Goal: Communication & Community: Share content

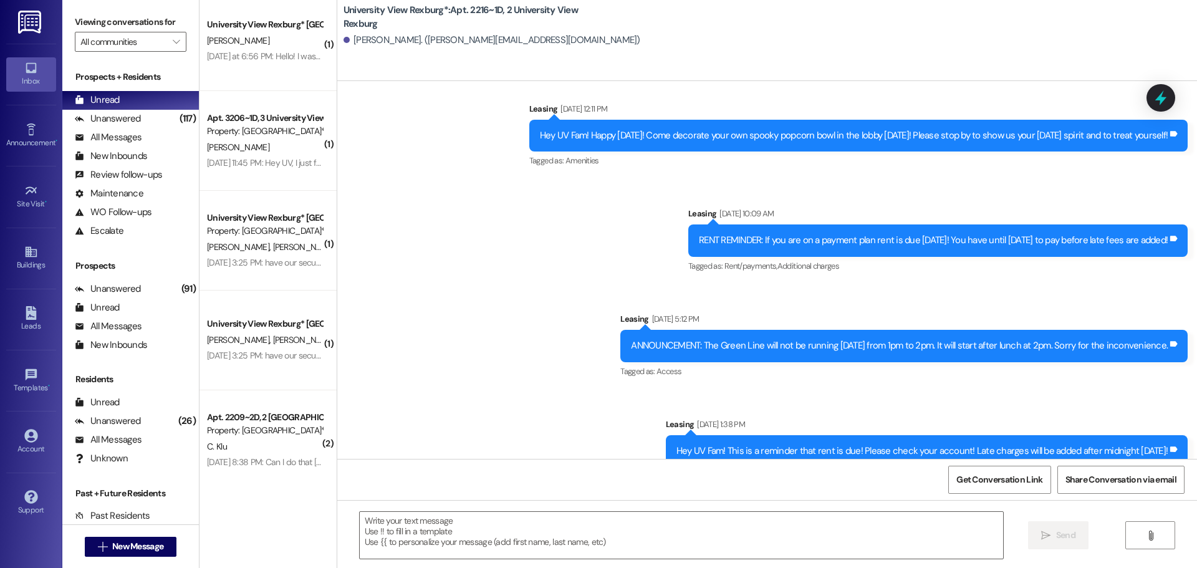
scroll to position [418, 0]
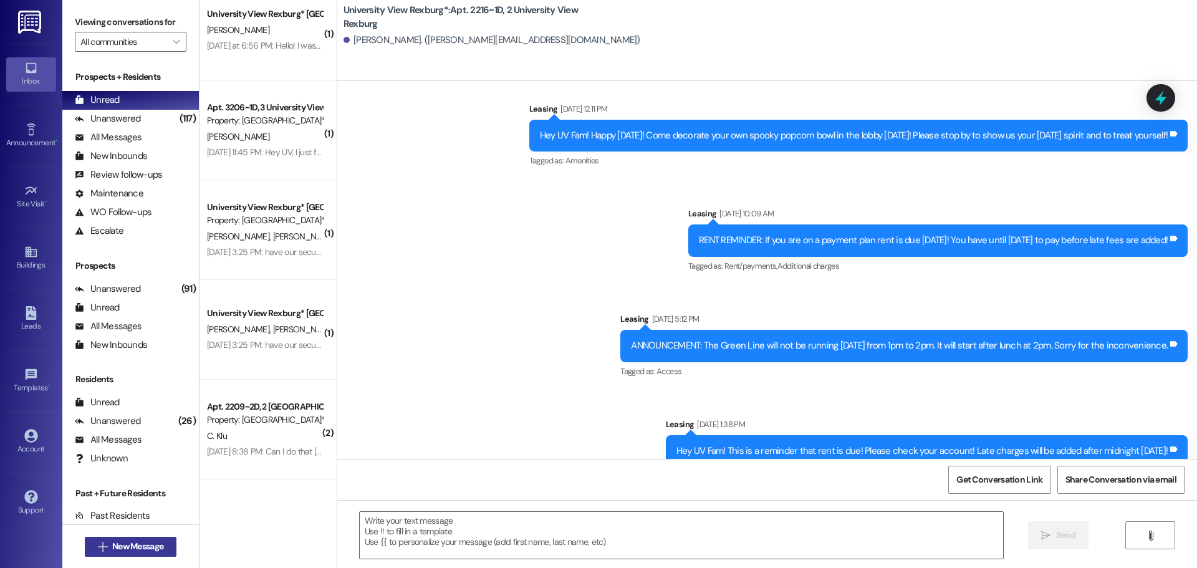
click at [142, 539] on button " New Message" at bounding box center [131, 547] width 92 height 20
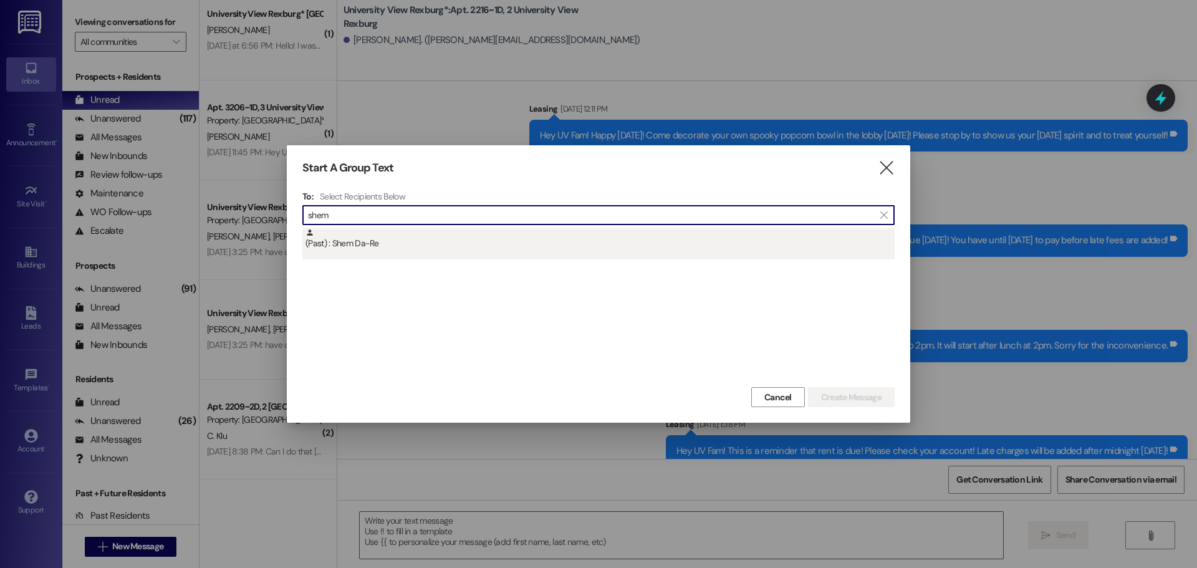
type input "shem"
click at [403, 249] on div "(Past) : Shem Da-Re" at bounding box center [599, 239] width 589 height 22
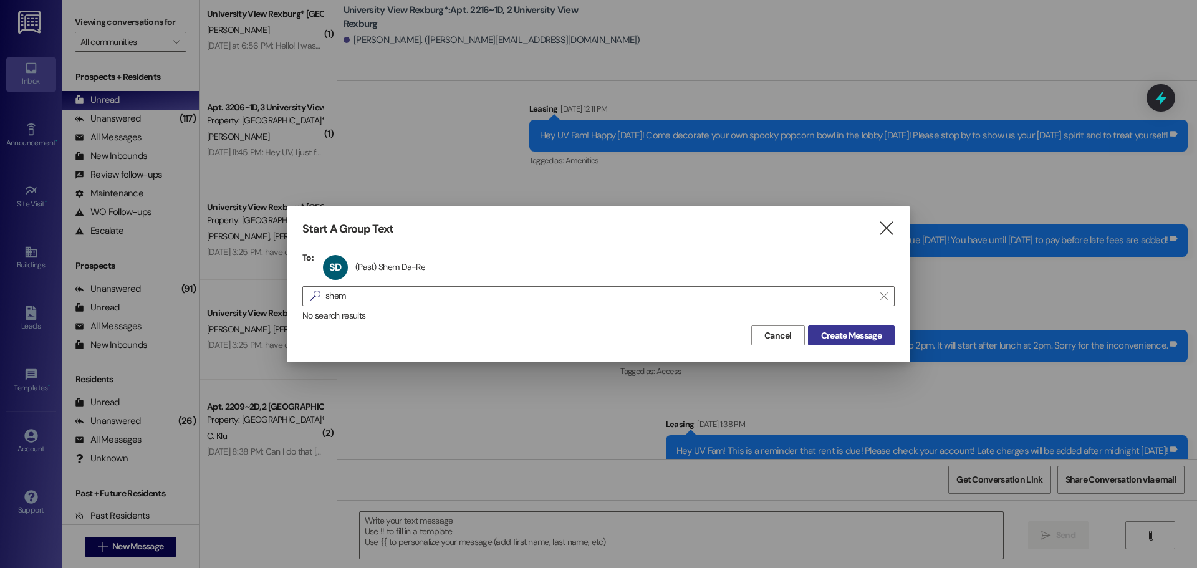
click at [837, 335] on span "Create Message" at bounding box center [851, 335] width 60 height 13
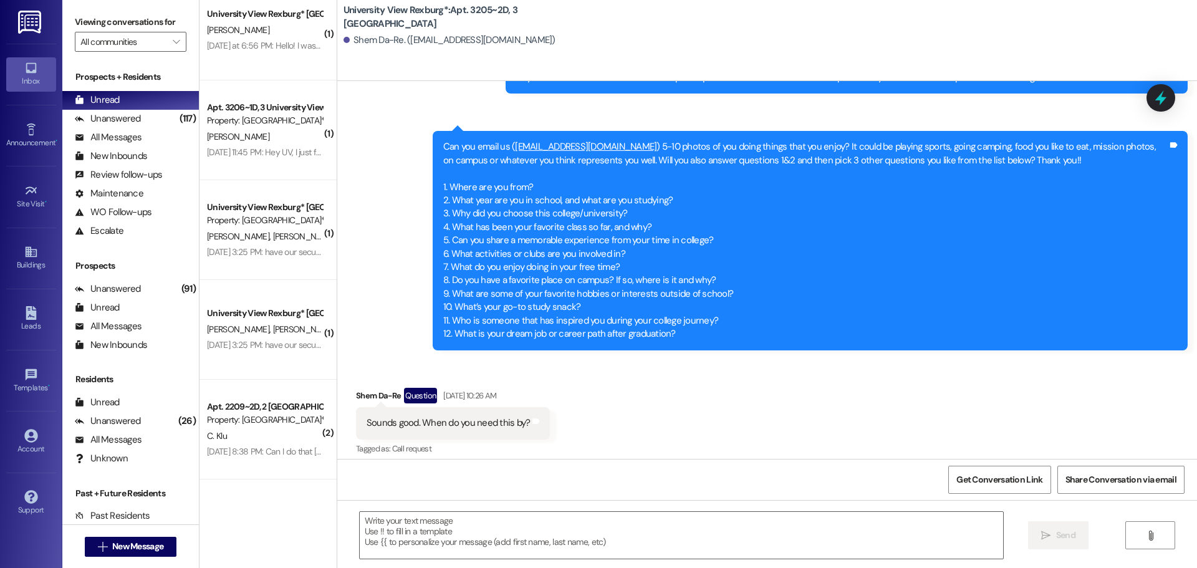
scroll to position [46898, 0]
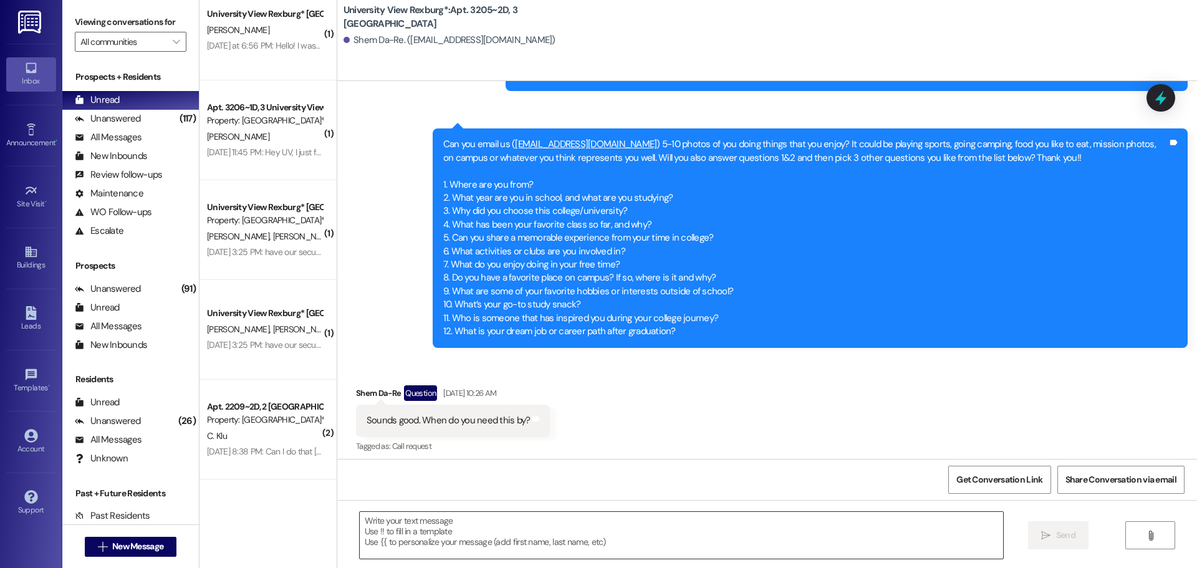
click at [718, 529] on textarea at bounding box center [681, 535] width 643 height 47
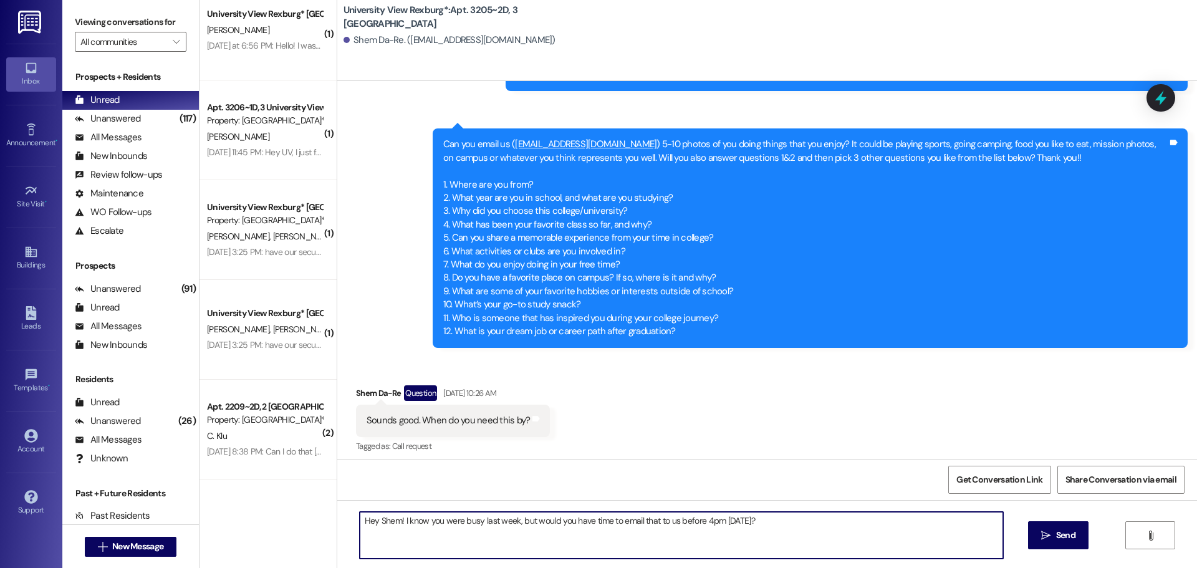
type textarea "Hey Shem! I know you were busy last week, but would you have time to email that…"
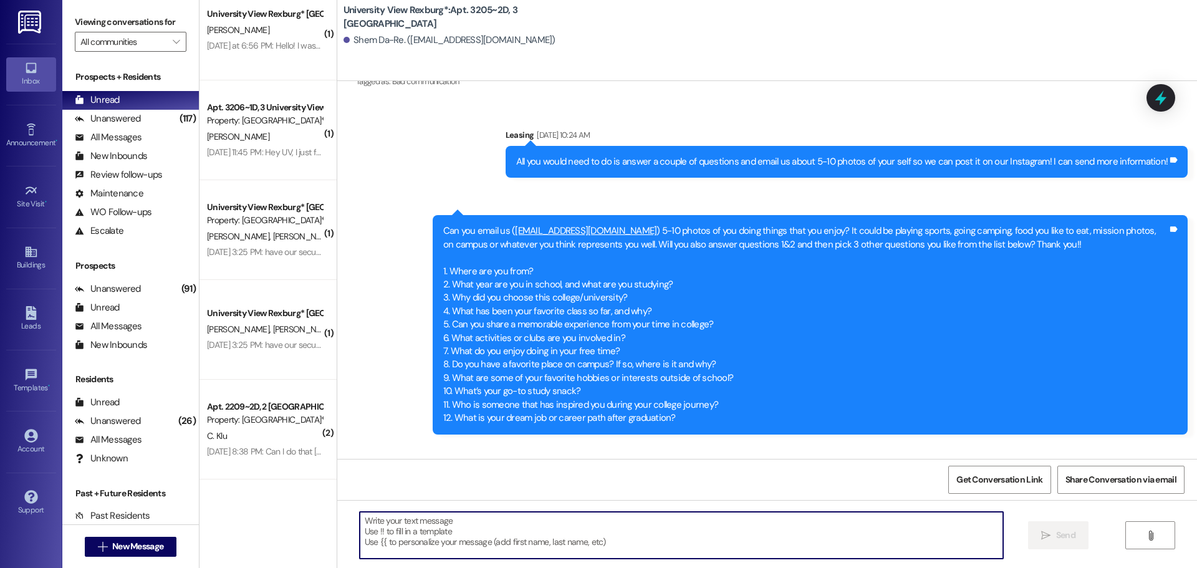
scroll to position [46810, 0]
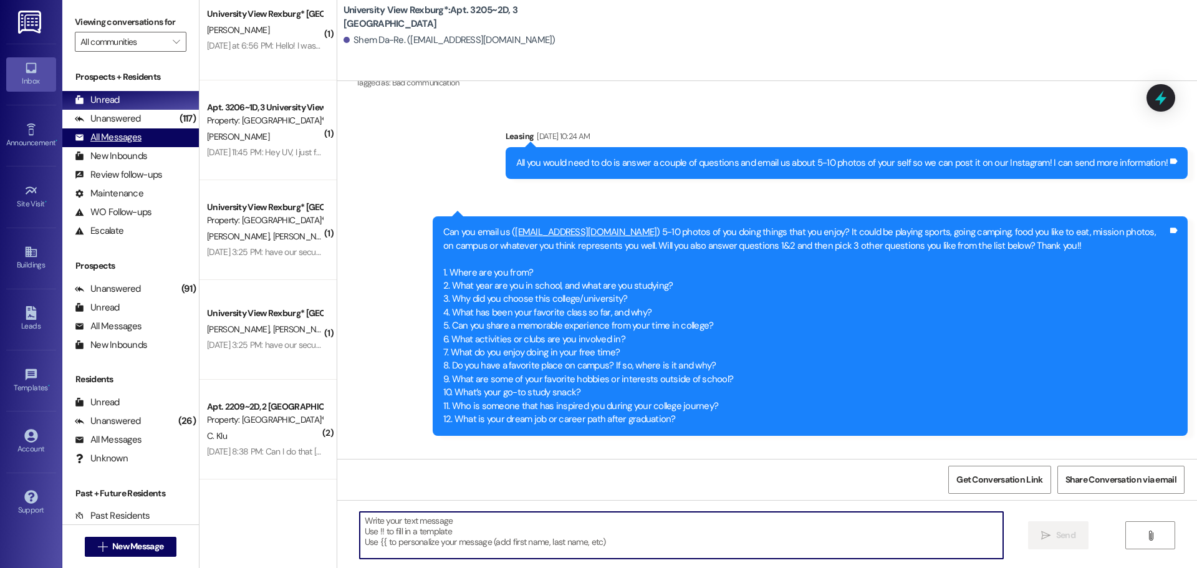
click at [125, 140] on div "All Messages" at bounding box center [108, 137] width 67 height 13
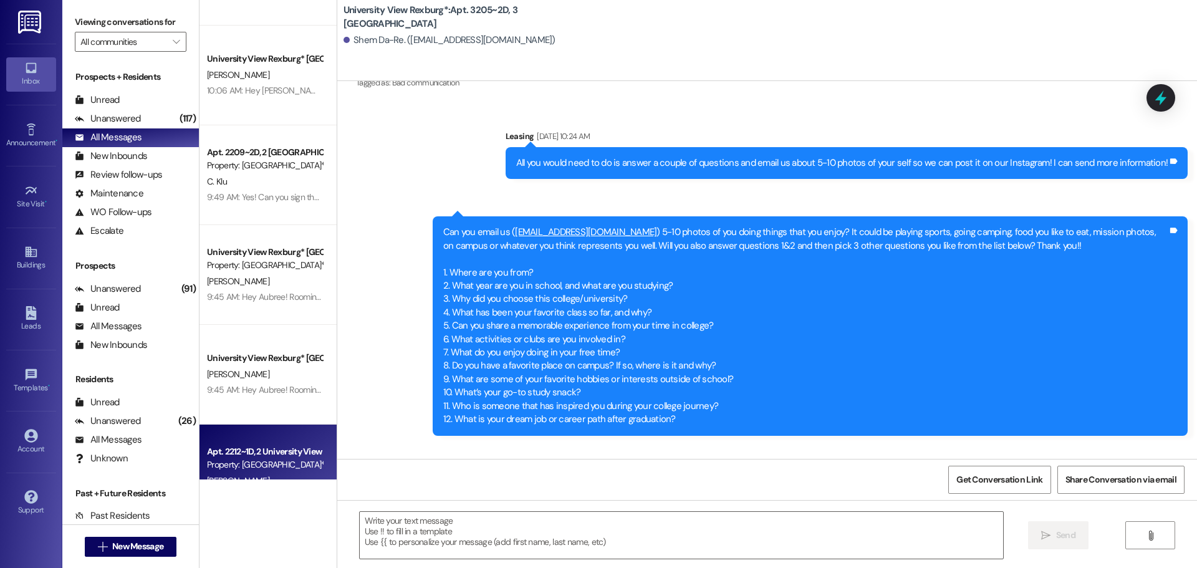
scroll to position [873, 0]
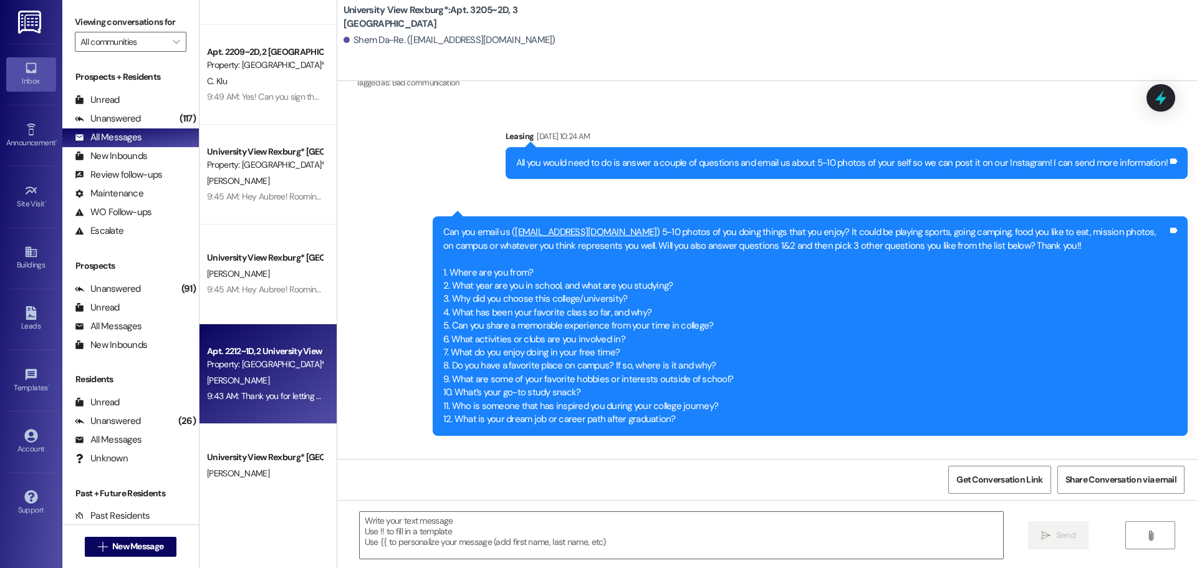
click at [269, 388] on div "9:43 AM: Thank you for letting us know! We will be on the lookout for it!! 9:43…" at bounding box center [265, 396] width 118 height 16
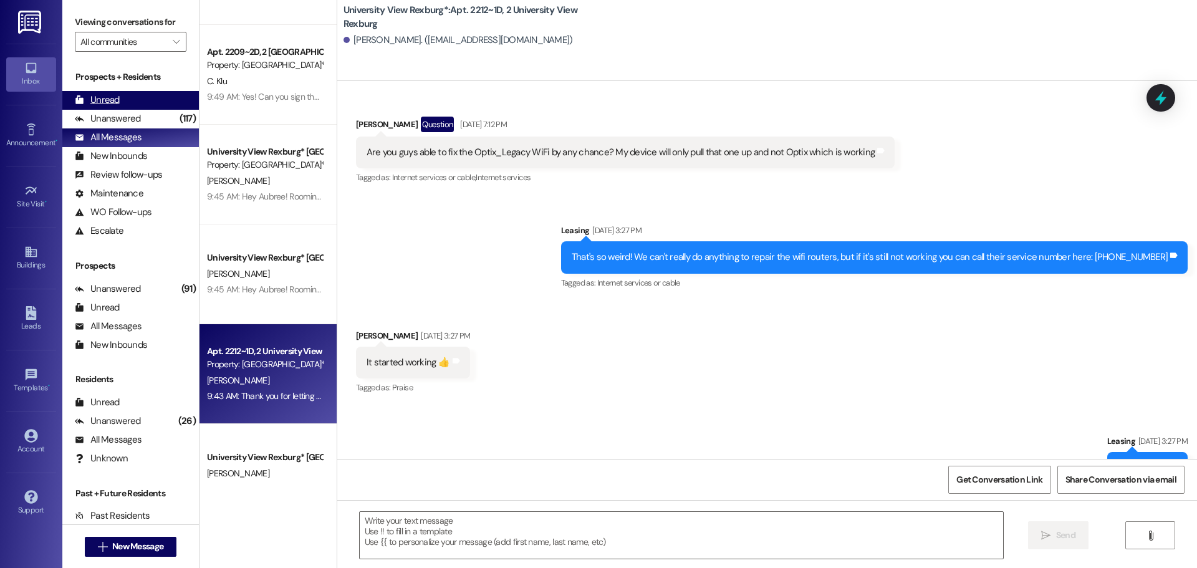
scroll to position [35583, 0]
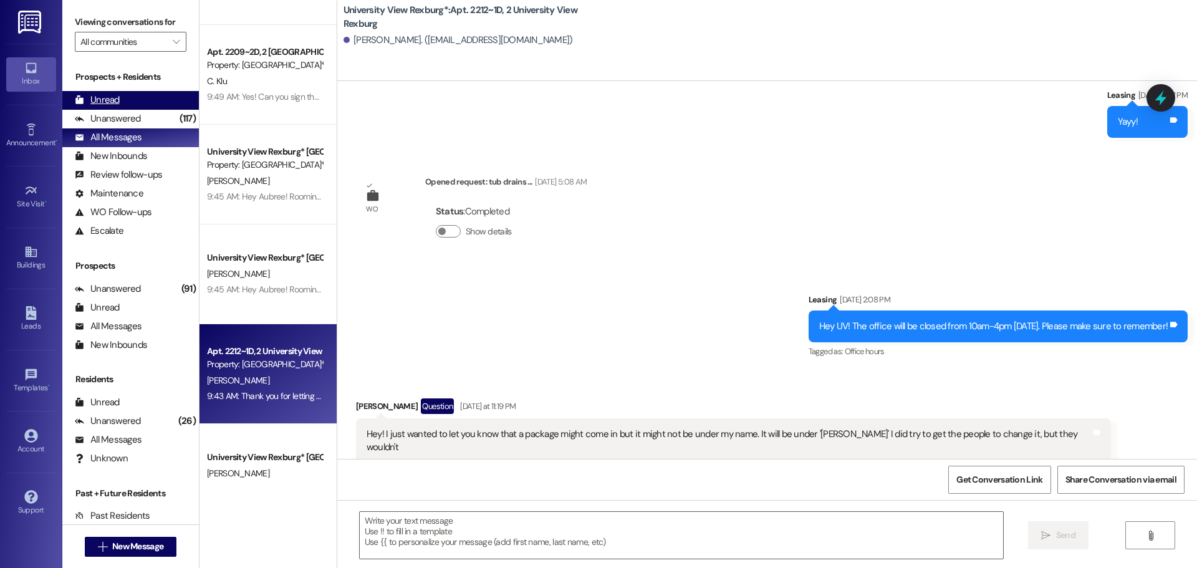
click at [103, 102] on div "Unread" at bounding box center [97, 100] width 45 height 13
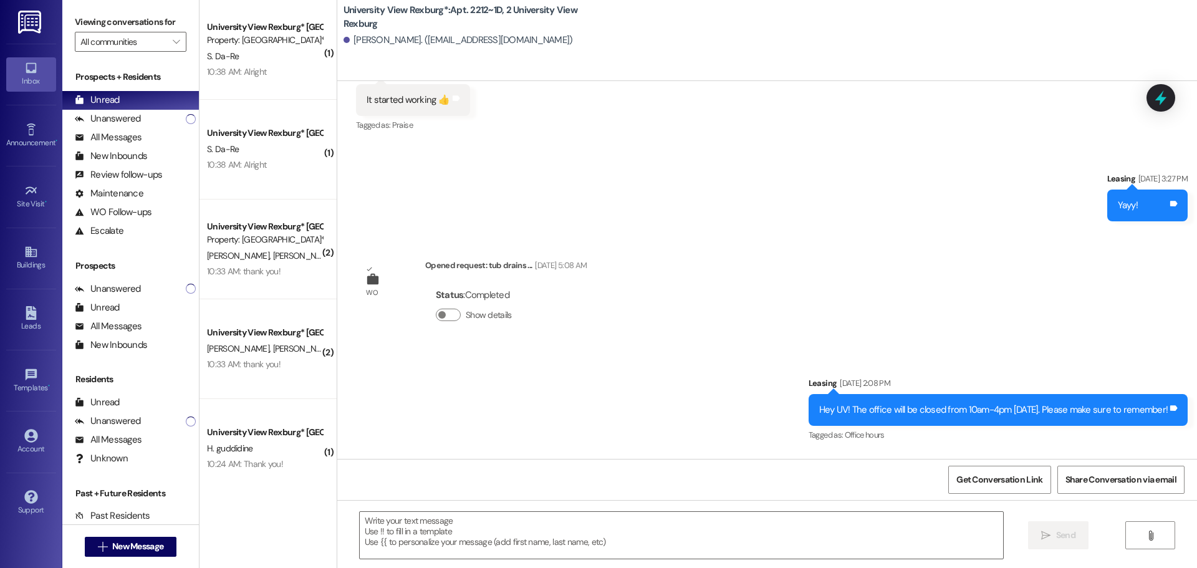
scroll to position [35495, 0]
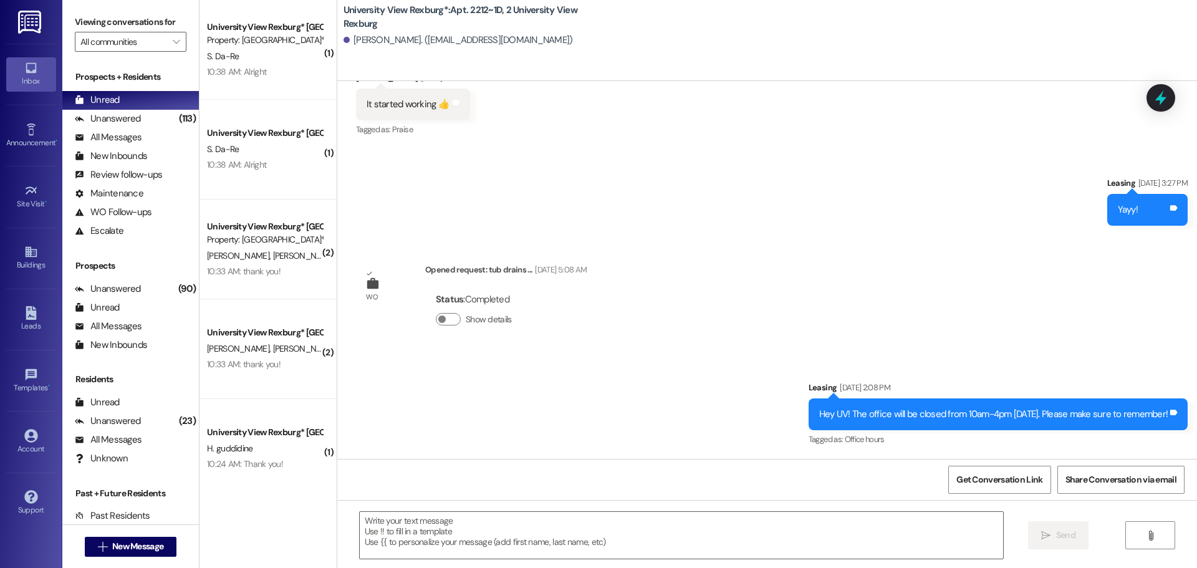
click at [26, 115] on div "Announcement • Send A Text Announcement" at bounding box center [31, 135] width 50 height 61
click at [30, 143] on div "Announcement •" at bounding box center [31, 143] width 62 height 12
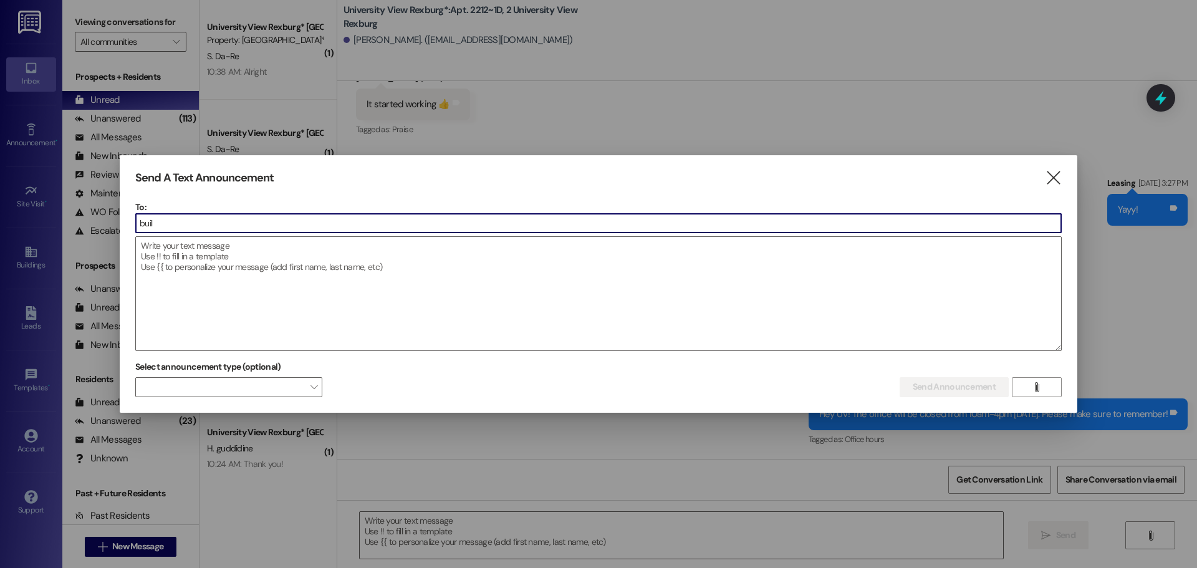
type input "build"
type input "[PERSON_NAME]"
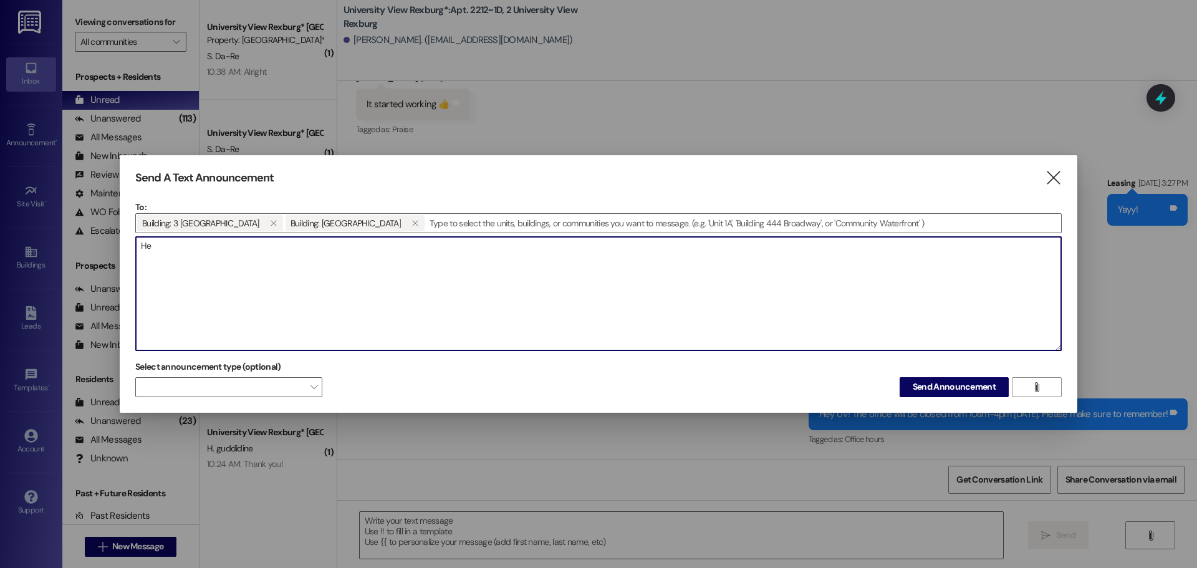
type textarea "H"
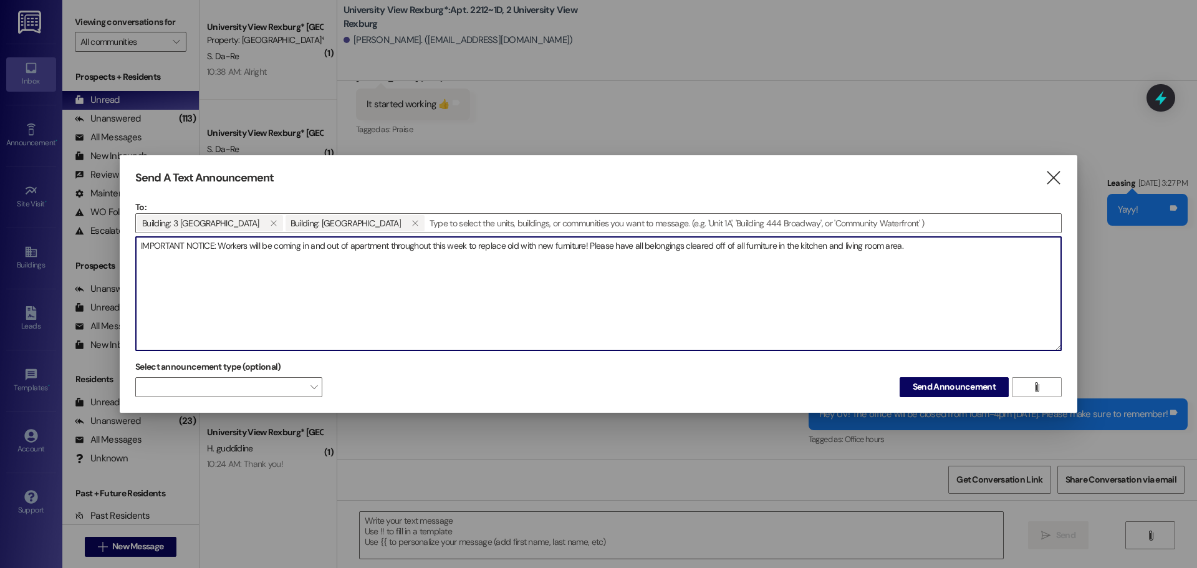
click at [520, 247] on textarea "IMPORTANT NOTICE: Workers will be coming in and out of apartment throughout thi…" at bounding box center [598, 293] width 925 height 113
click at [936, 238] on textarea "IMPORTANT NOTICE: Workers will be coming in and out of apartment throughout thi…" at bounding box center [598, 293] width 925 height 113
click at [347, 249] on textarea "IMPORTANT NOTICE: Workers will be coming in and out of apartment throughout thi…" at bounding box center [598, 293] width 925 height 113
click at [405, 247] on textarea "IMPORTANT NOTICE: Workers will be coming in and out of ALL apartment throughout…" at bounding box center [598, 293] width 925 height 113
click at [404, 247] on textarea "IMPORTANT NOTICE: Workers will be coming in and out of ALL apartment throughout…" at bounding box center [598, 293] width 925 height 113
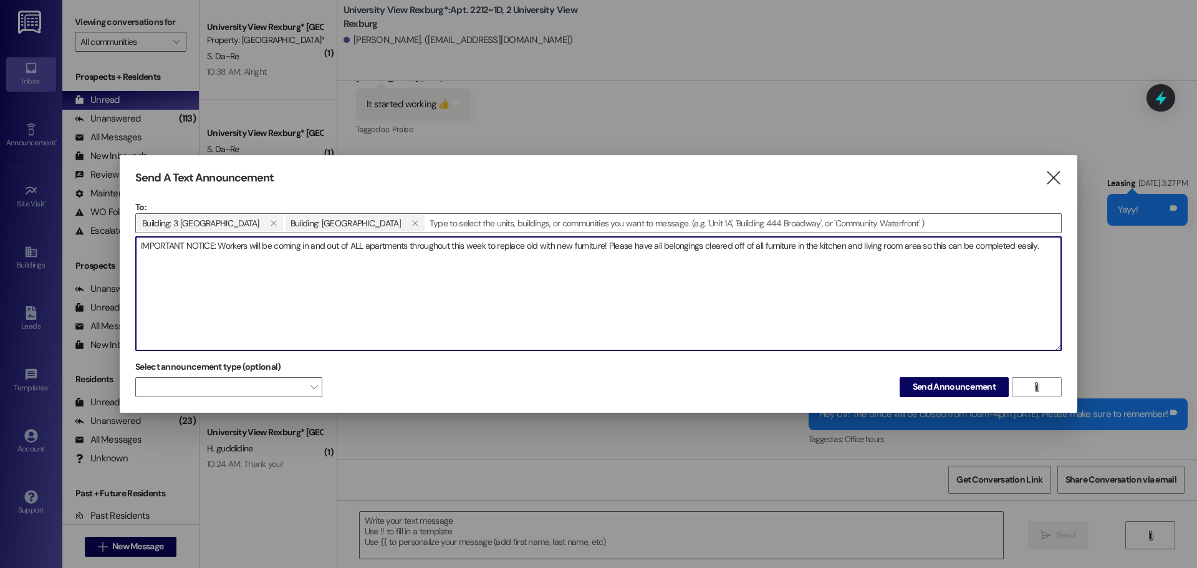
click at [1052, 246] on textarea "IMPORTANT NOTICE: Workers will be coming in and out of ALL apartments throughou…" at bounding box center [598, 293] width 925 height 113
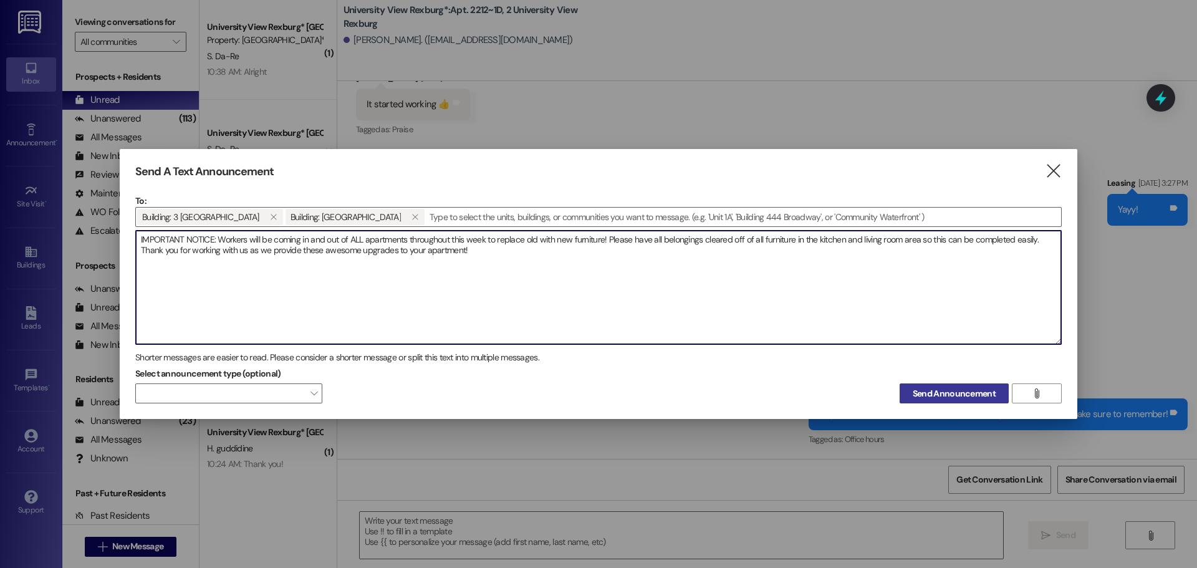
type textarea "IMPORTANT NOTICE: Workers will be coming in and out of ALL apartments throughou…"
click at [922, 396] on span "Send Announcement" at bounding box center [954, 393] width 83 height 13
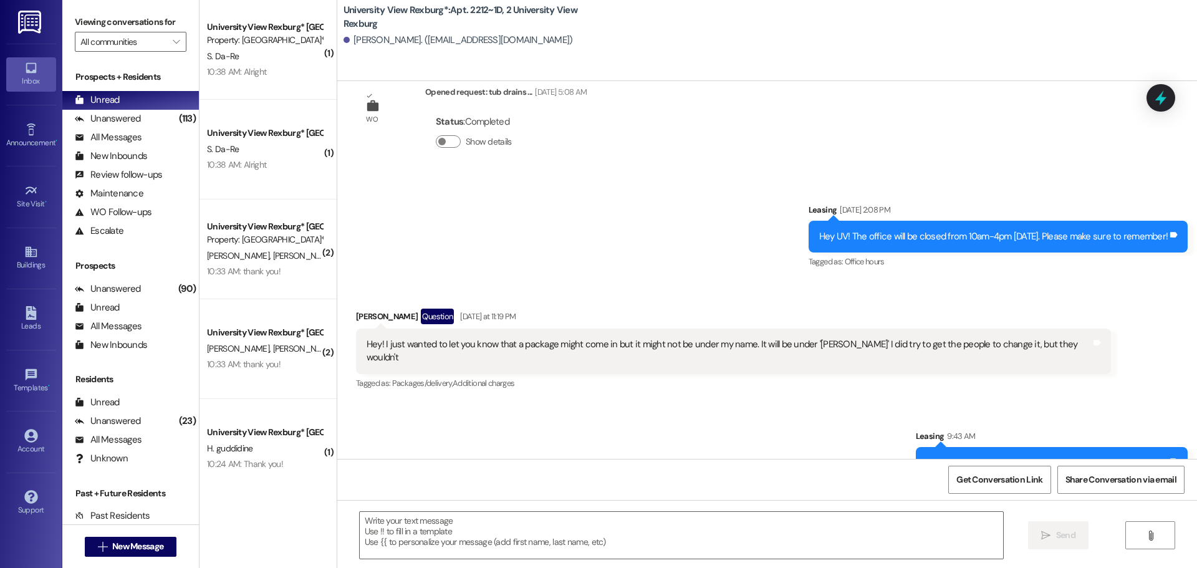
scroll to position [35683, 0]
